Goal: Check status: Check status

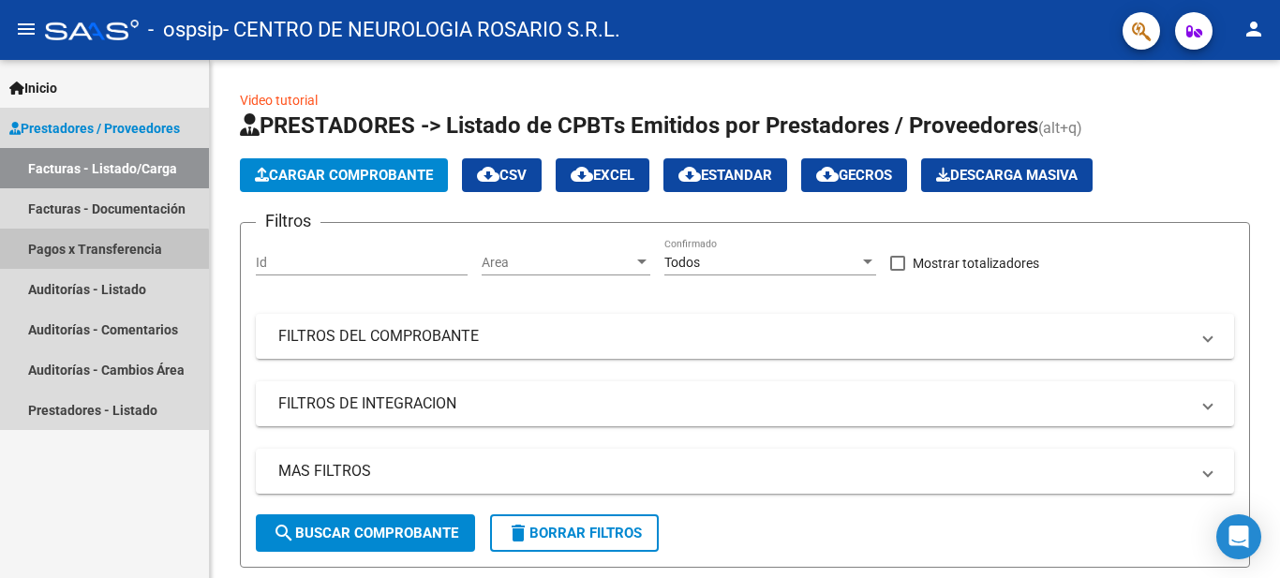
click at [96, 260] on link "Pagos x Transferencia" at bounding box center [104, 249] width 209 height 40
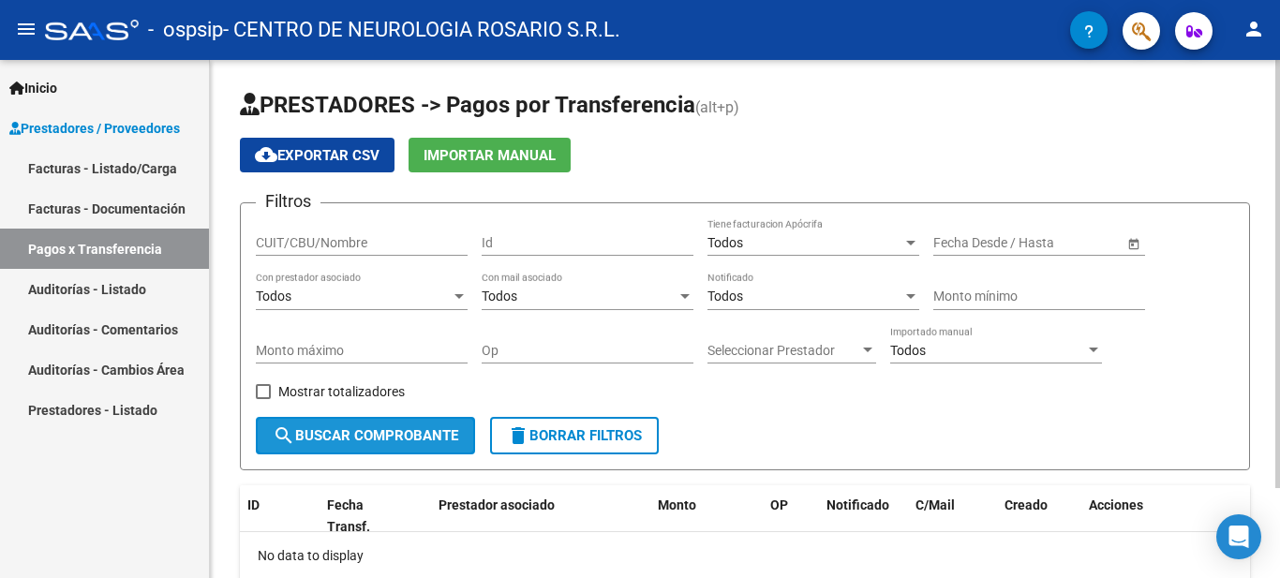
click at [429, 432] on span "search Buscar Comprobante" at bounding box center [366, 435] width 186 height 17
click at [364, 247] on input "CUIT/CBU/Nombre" at bounding box center [362, 243] width 212 height 16
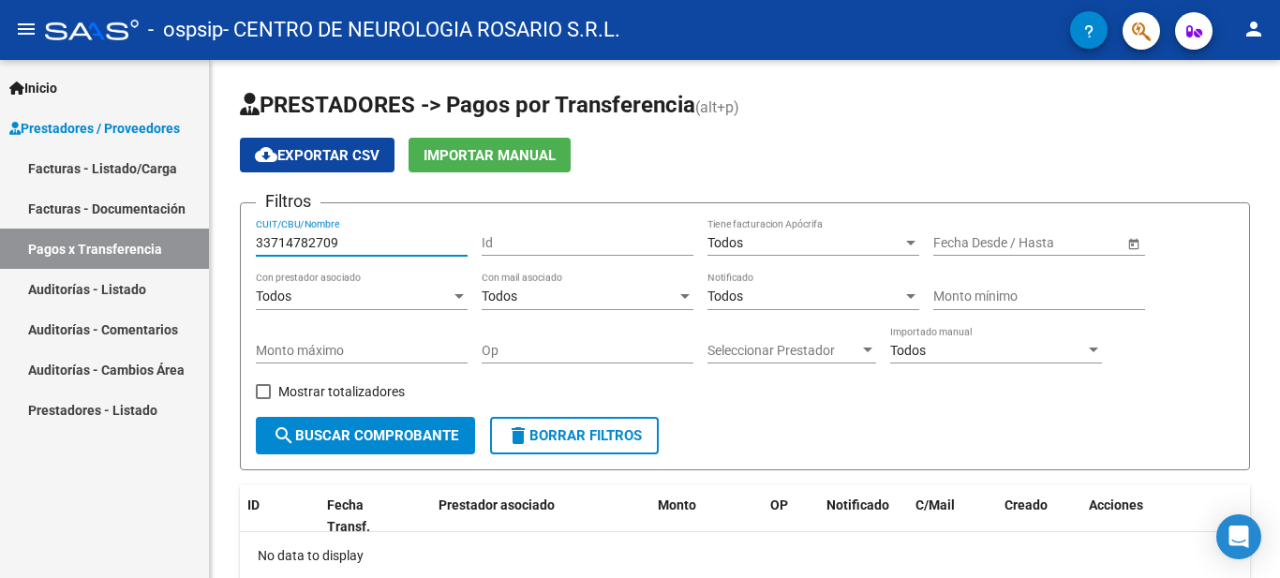
type input "33714782709"
click at [139, 162] on link "Facturas - Listado/Carga" at bounding box center [104, 168] width 209 height 40
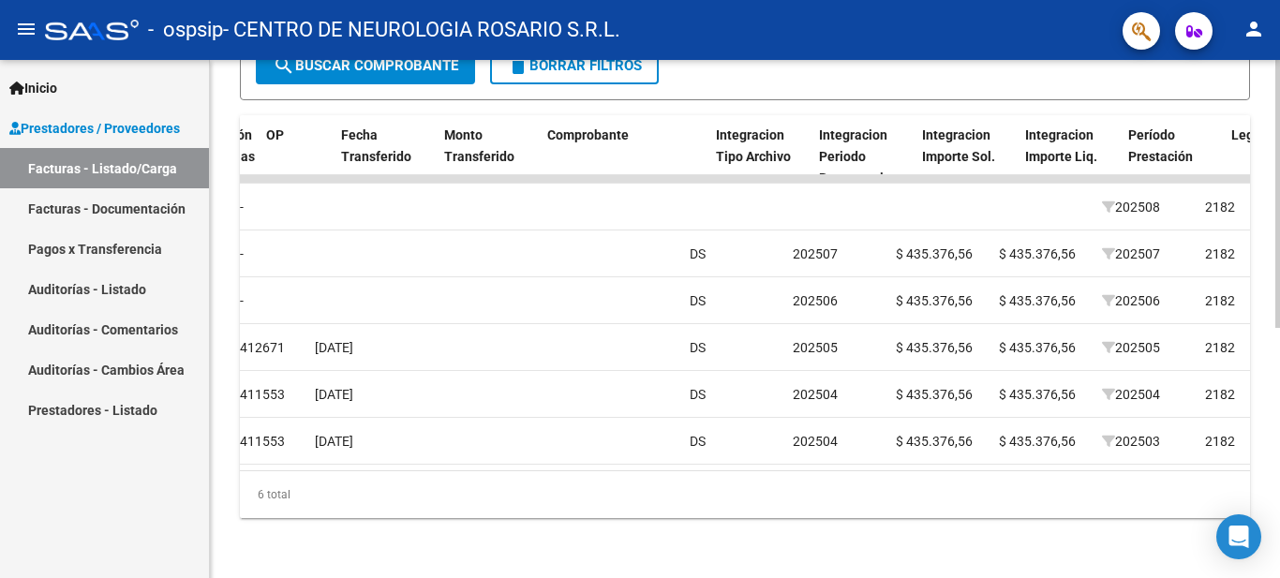
scroll to position [0, 1520]
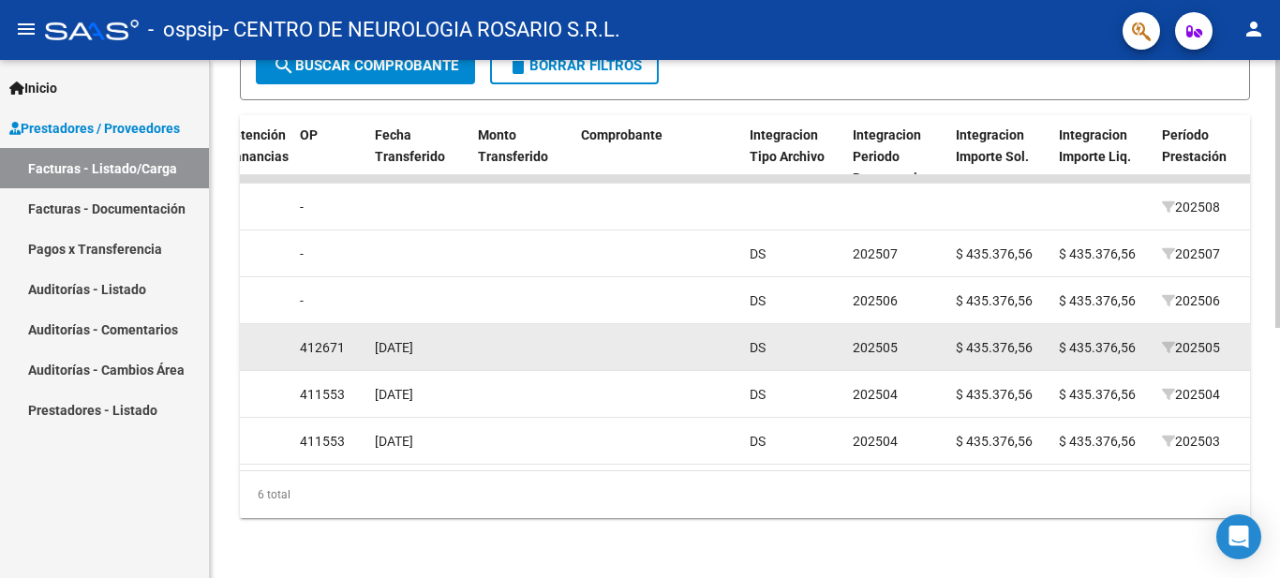
click at [394, 366] on datatable-body-cell "[DATE]" at bounding box center [418, 347] width 103 height 46
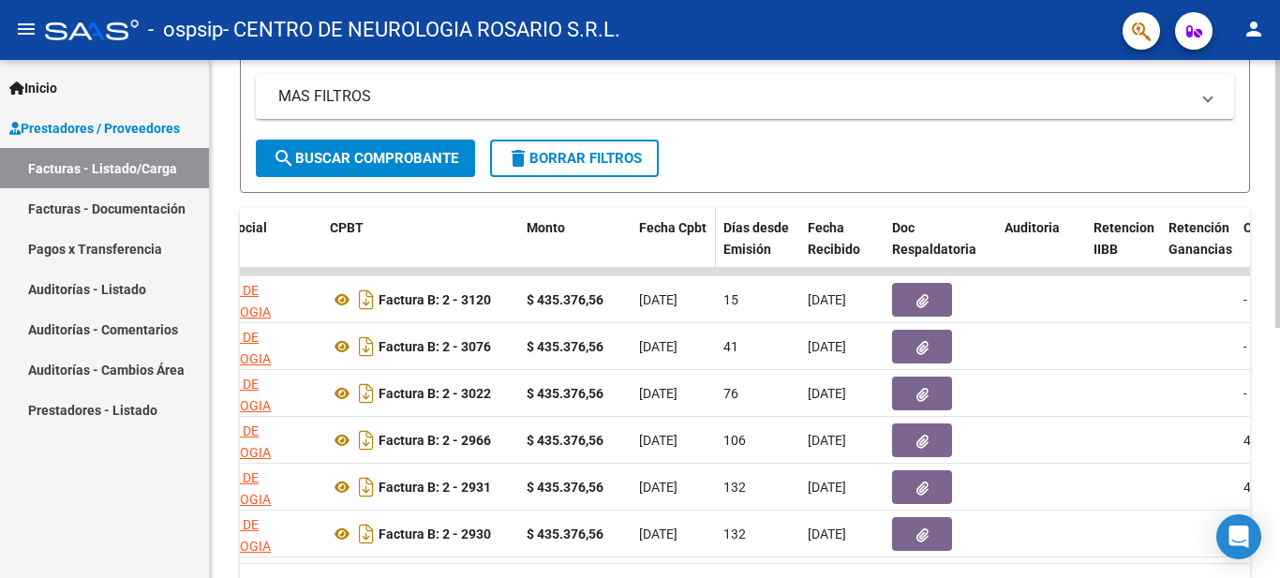
scroll to position [0, 588]
